Goal: Information Seeking & Learning: Learn about a topic

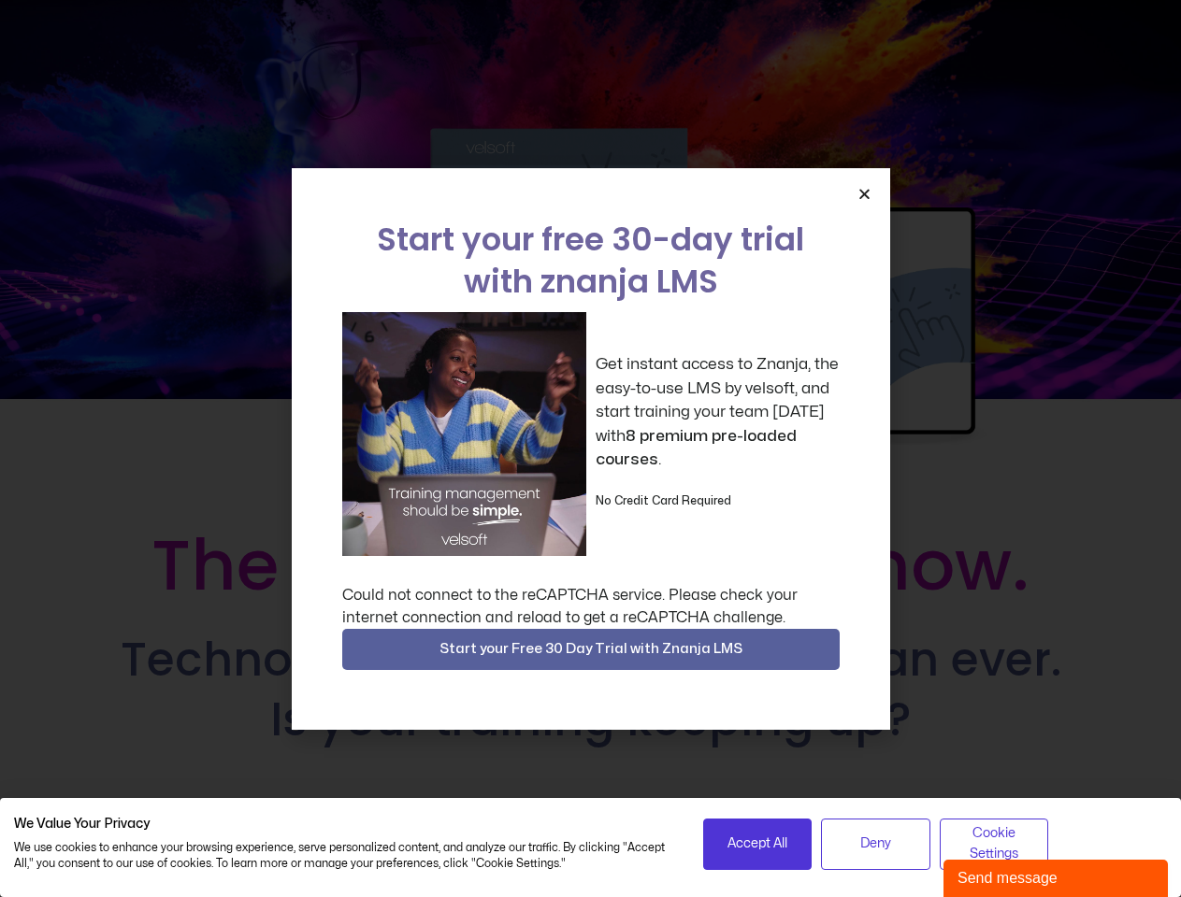
click at [590, 449] on div "Get instant access to Znanja, the easy-to-use LMS by velsoft, and start trainin…" at bounding box center [590, 434] width 497 height 244
click at [864, 194] on icon "Close" at bounding box center [864, 194] width 14 height 14
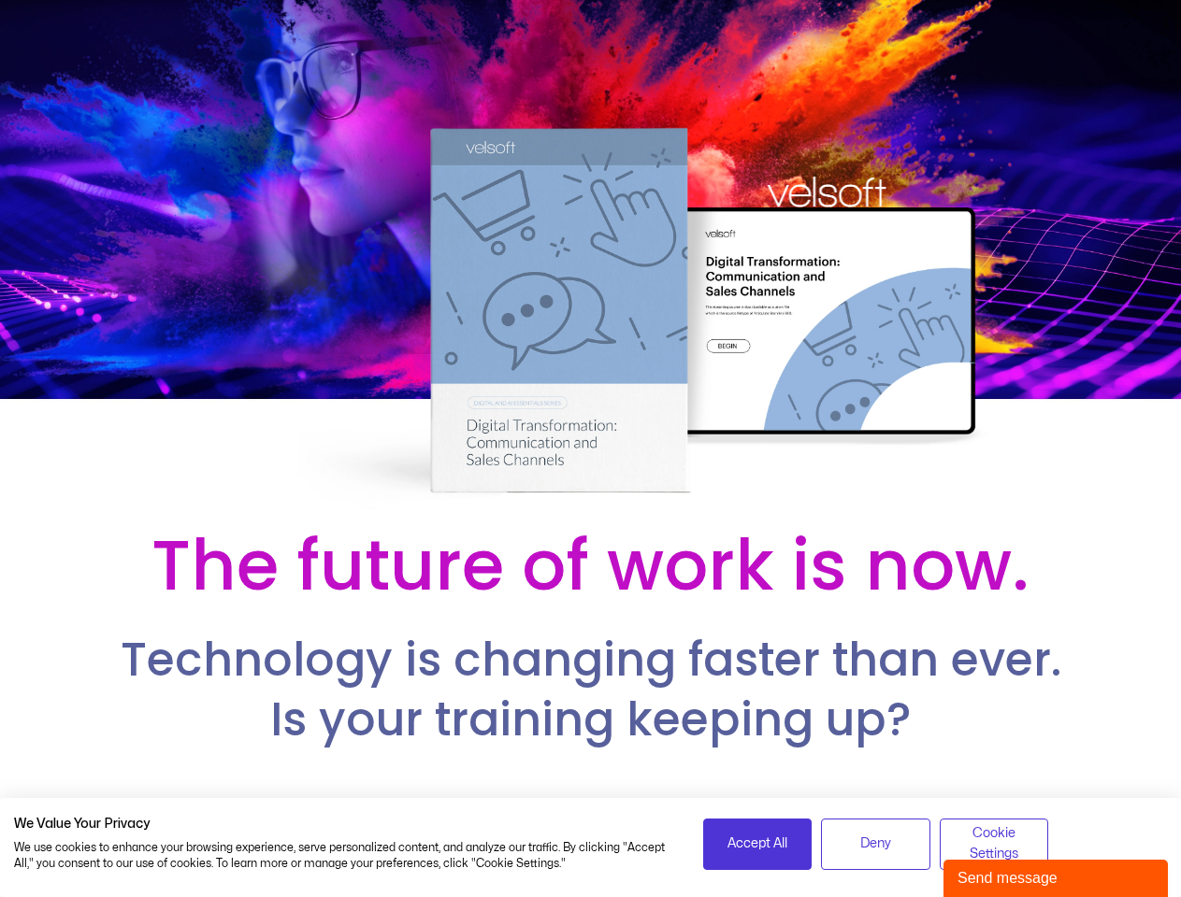
click at [591, 650] on h2 "Technology is changing faster than ever. Is your training keeping up?" at bounding box center [590, 690] width 1060 height 119
click at [757, 844] on span "Accept All" at bounding box center [757, 844] width 60 height 21
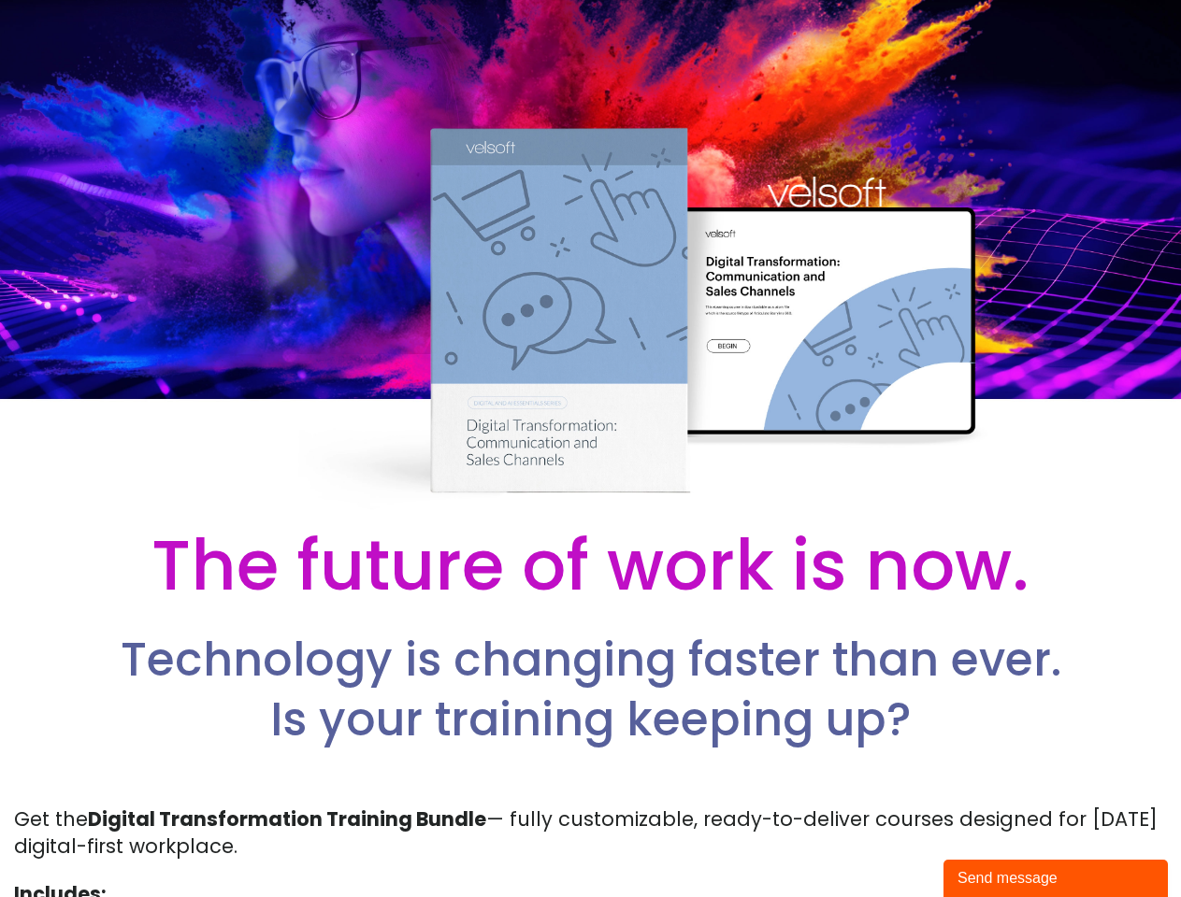
click at [875, 844] on p "Get the Digital Transformation Training Bundle — fully customizable, ready-to-d…" at bounding box center [590, 833] width 1153 height 55
click at [994, 844] on p "Get the Digital Transformation Training Bundle — fully customizable, ready-to-d…" at bounding box center [590, 833] width 1153 height 55
click at [1055, 879] on div "Send message" at bounding box center [1055, 879] width 196 height 22
